Goal: Navigation & Orientation: Locate item on page

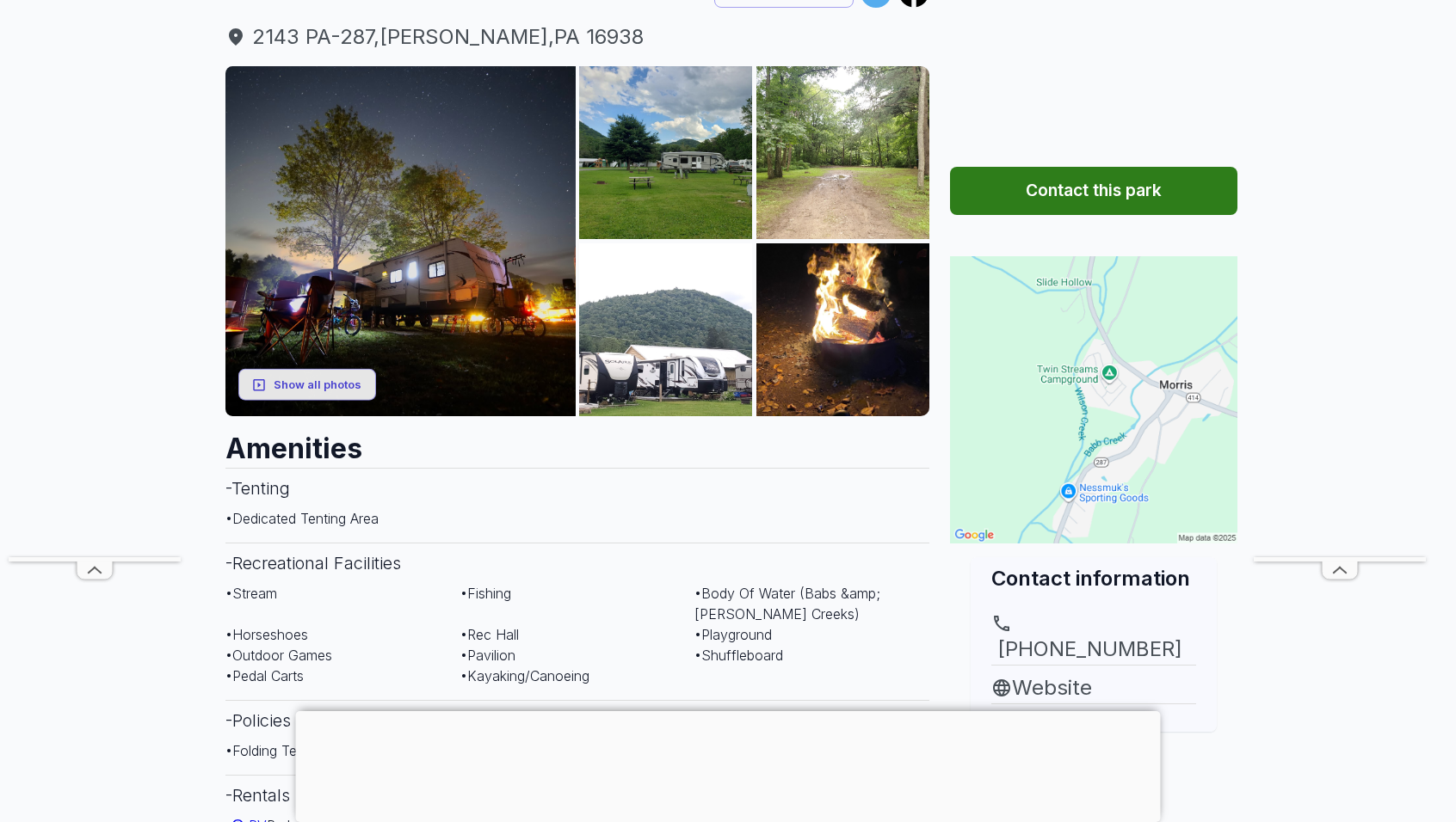
scroll to position [153, 0]
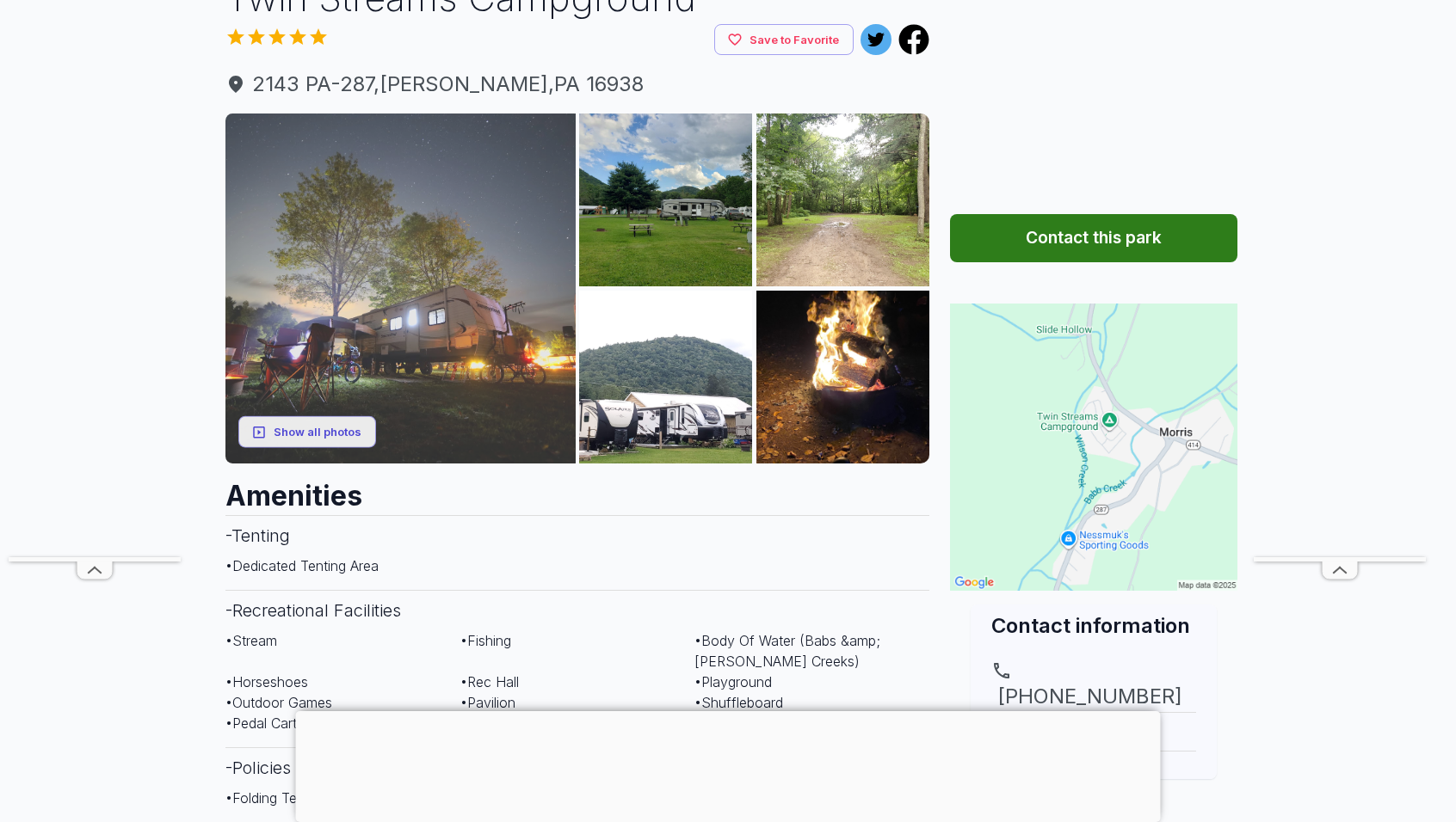
click at [504, 202] on img at bounding box center [400, 288] width 350 height 350
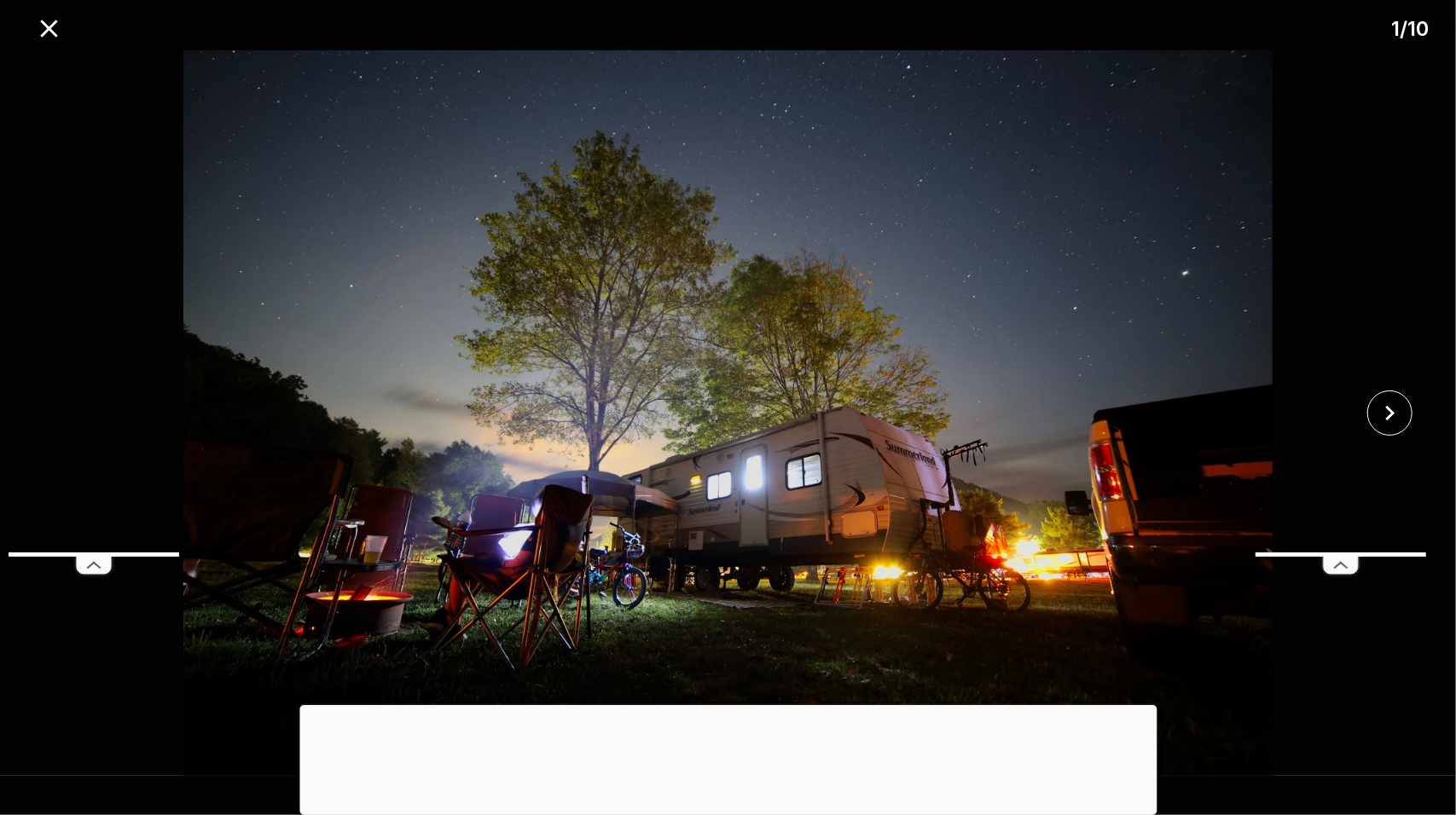
click at [1115, 351] on img at bounding box center [728, 413] width 1214 height 726
click at [41, 26] on icon "close" at bounding box center [49, 29] width 30 height 30
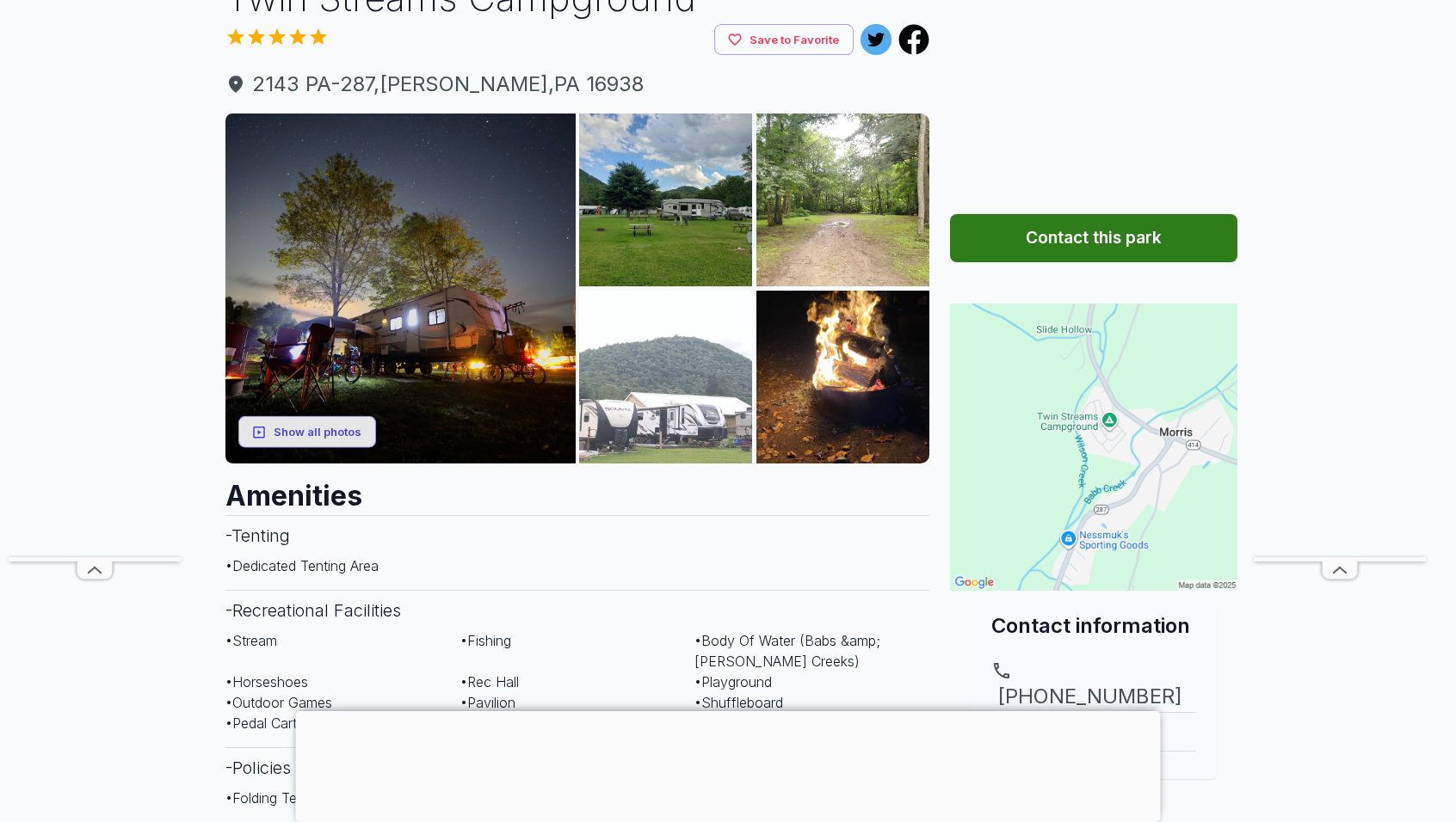
click at [653, 392] on img at bounding box center [666, 377] width 173 height 173
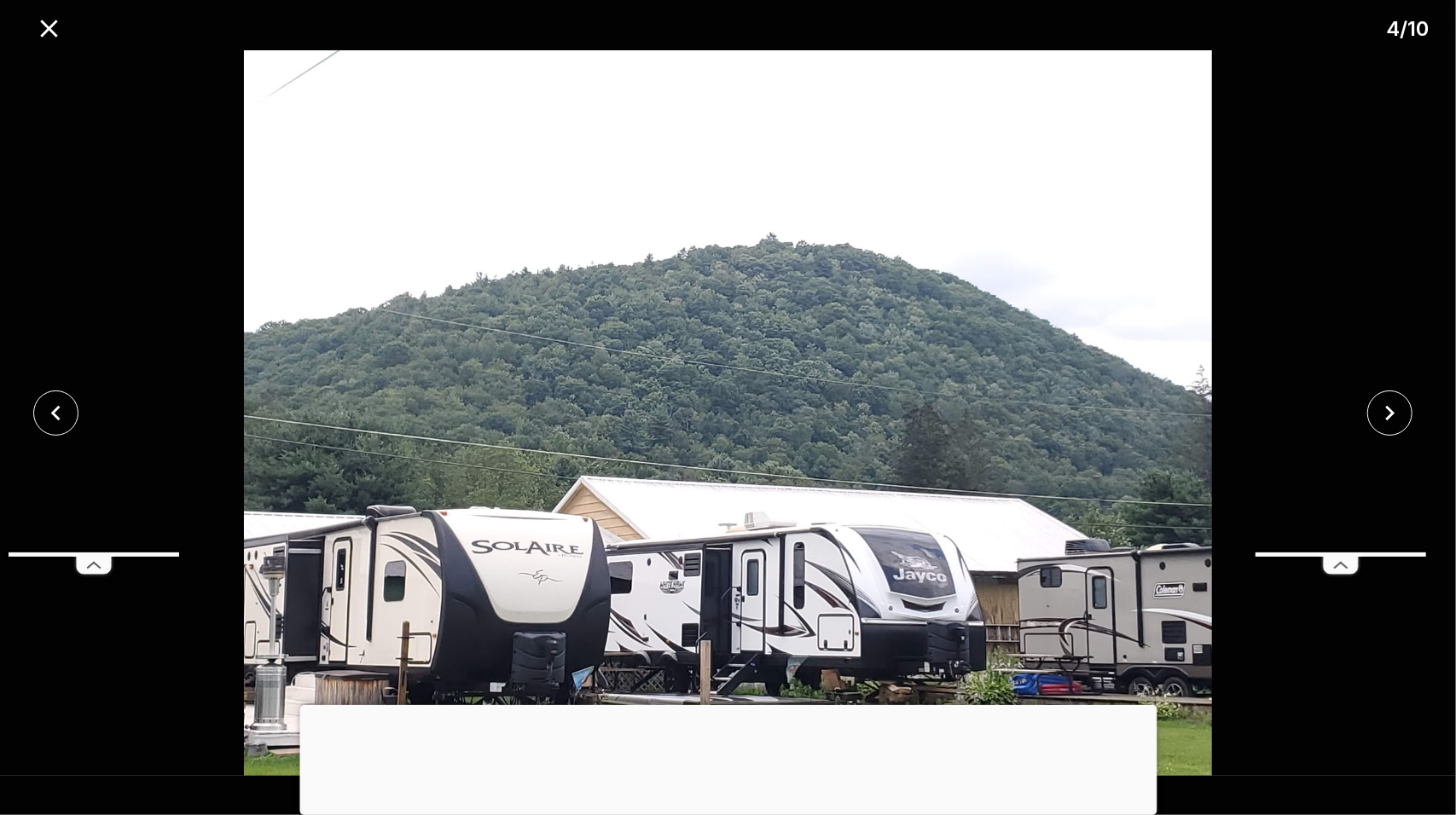
click at [648, 388] on img at bounding box center [728, 413] width 1214 height 726
click at [193, 690] on img at bounding box center [728, 413] width 1214 height 726
click at [53, 16] on icon "close" at bounding box center [49, 29] width 30 height 30
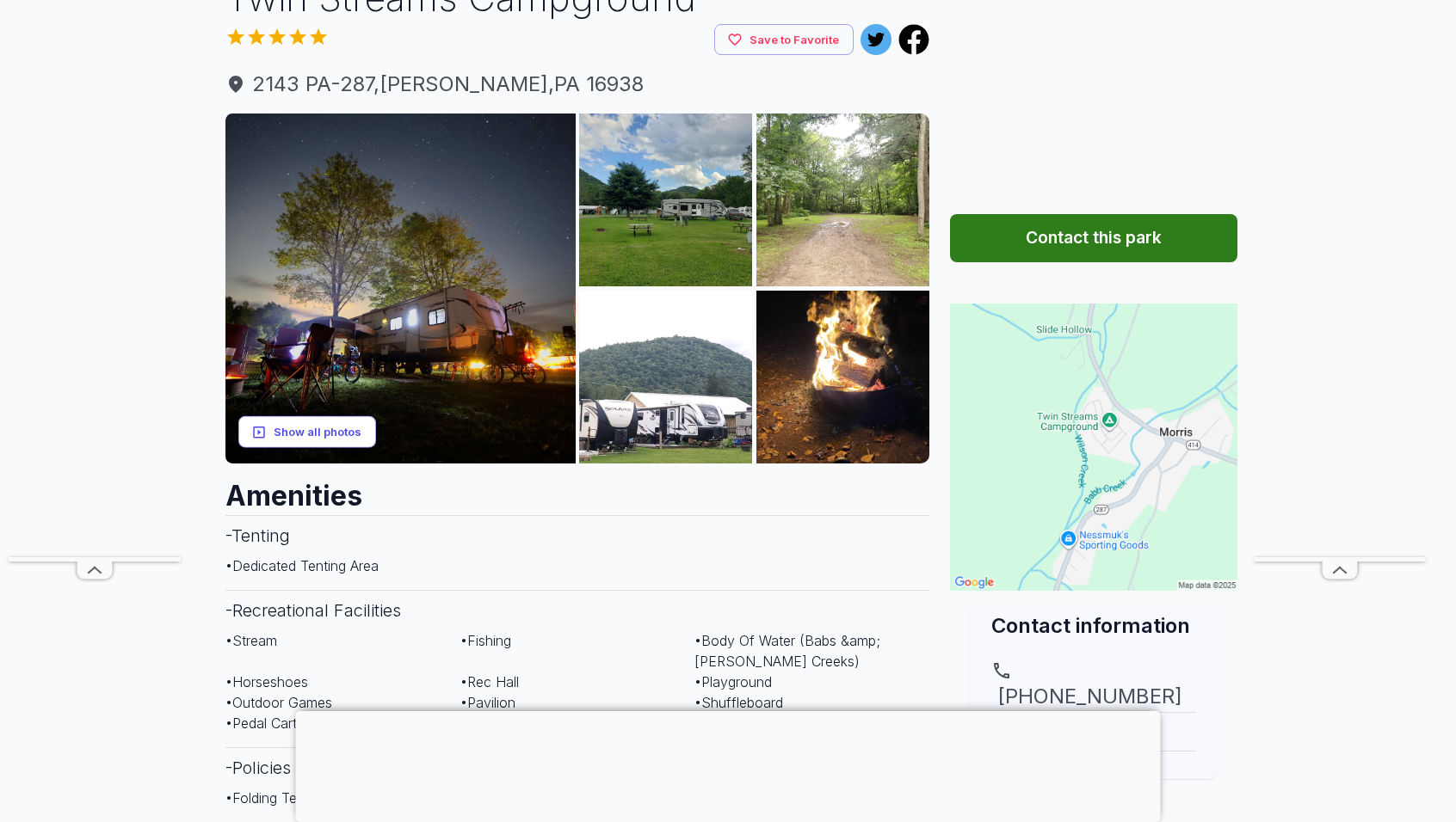
click at [285, 438] on button "Show all photos" at bounding box center [308, 432] width 138 height 32
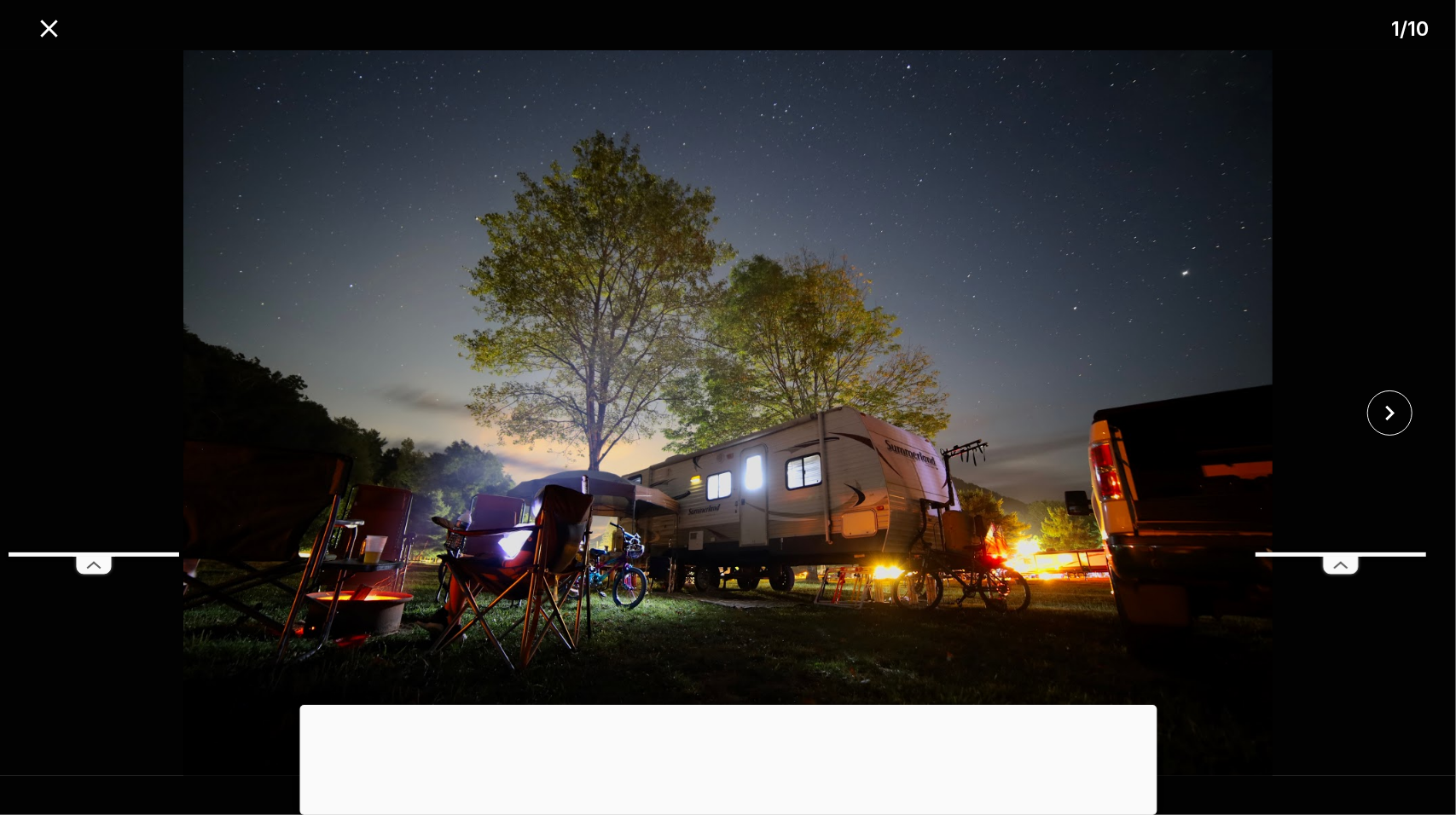
click at [864, 315] on img at bounding box center [728, 413] width 1214 height 726
click at [51, 19] on icon "close" at bounding box center [49, 29] width 30 height 30
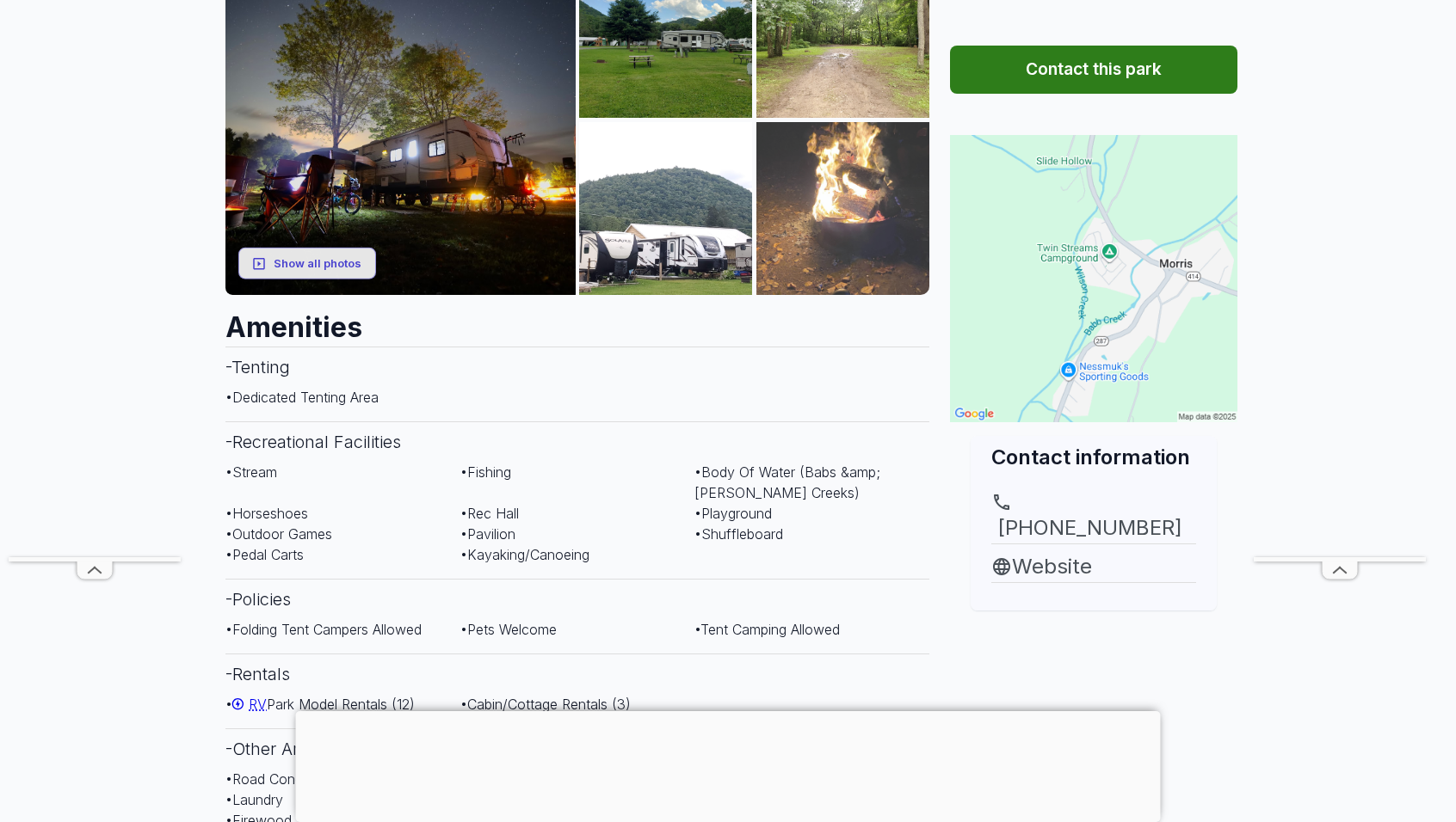
scroll to position [25, 0]
